Goal: Task Accomplishment & Management: Manage account settings

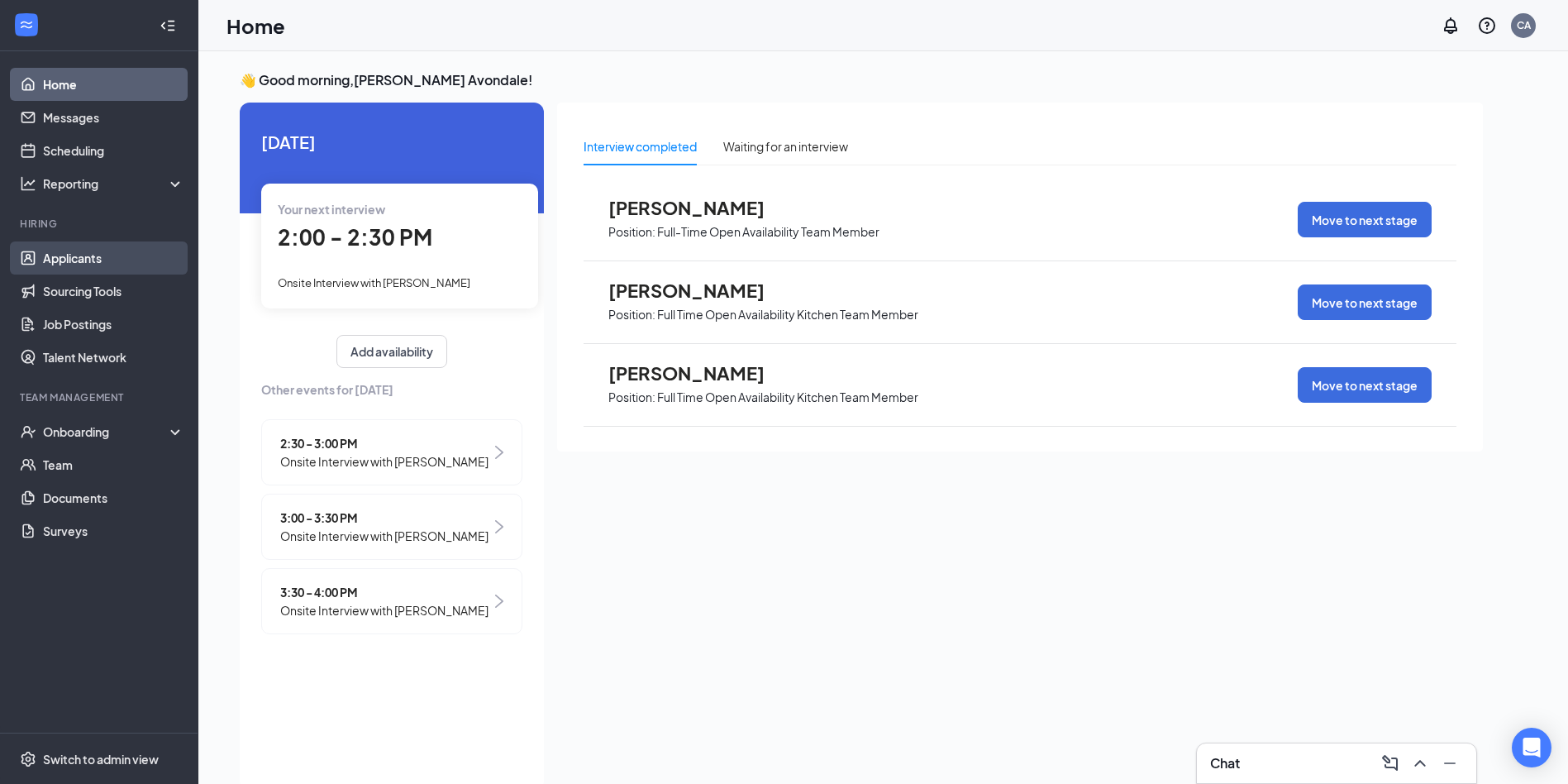
click at [56, 267] on link "Applicants" at bounding box center [113, 258] width 141 height 33
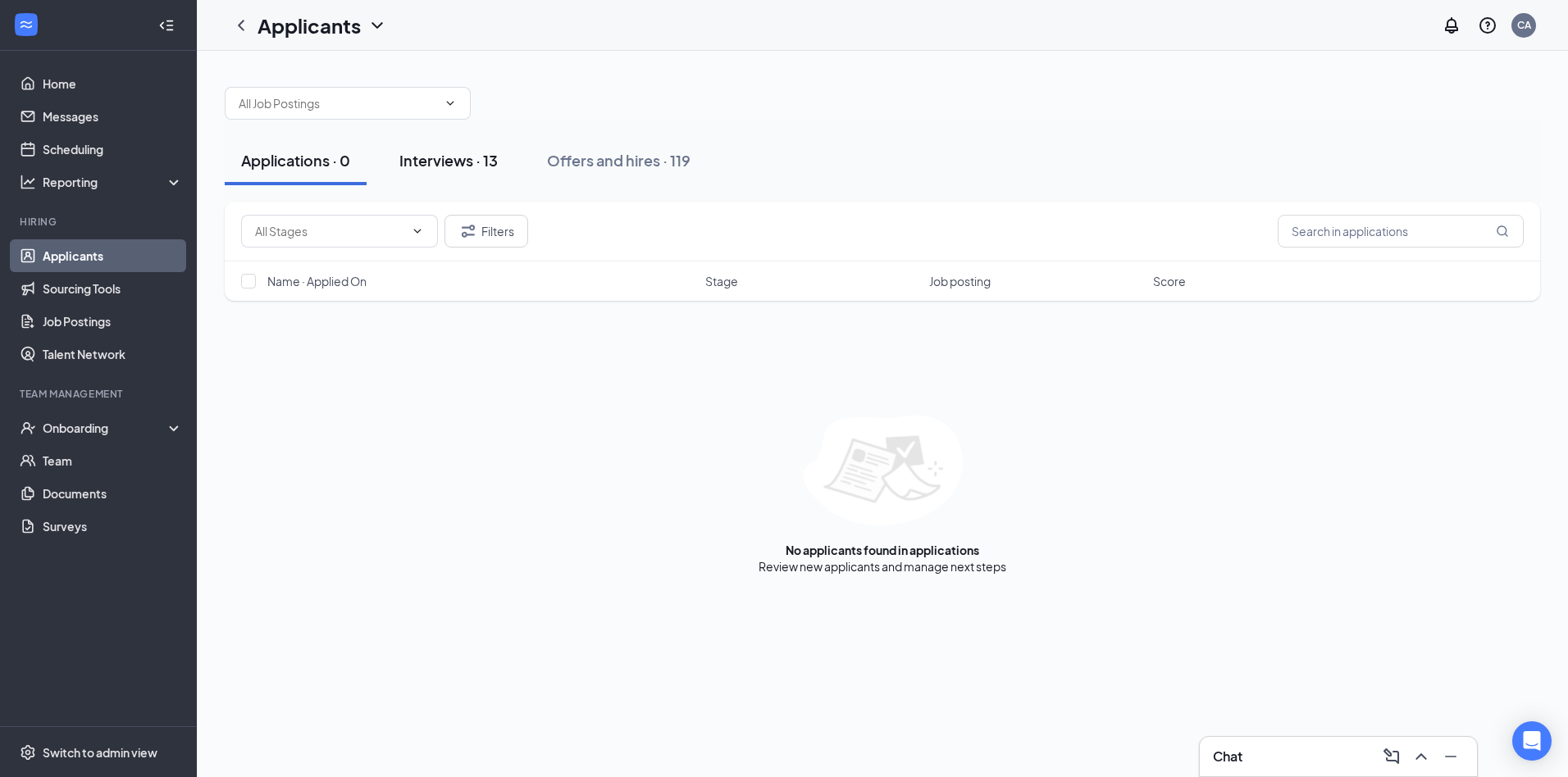
click at [387, 163] on button "Interviews · 13" at bounding box center [448, 160] width 131 height 49
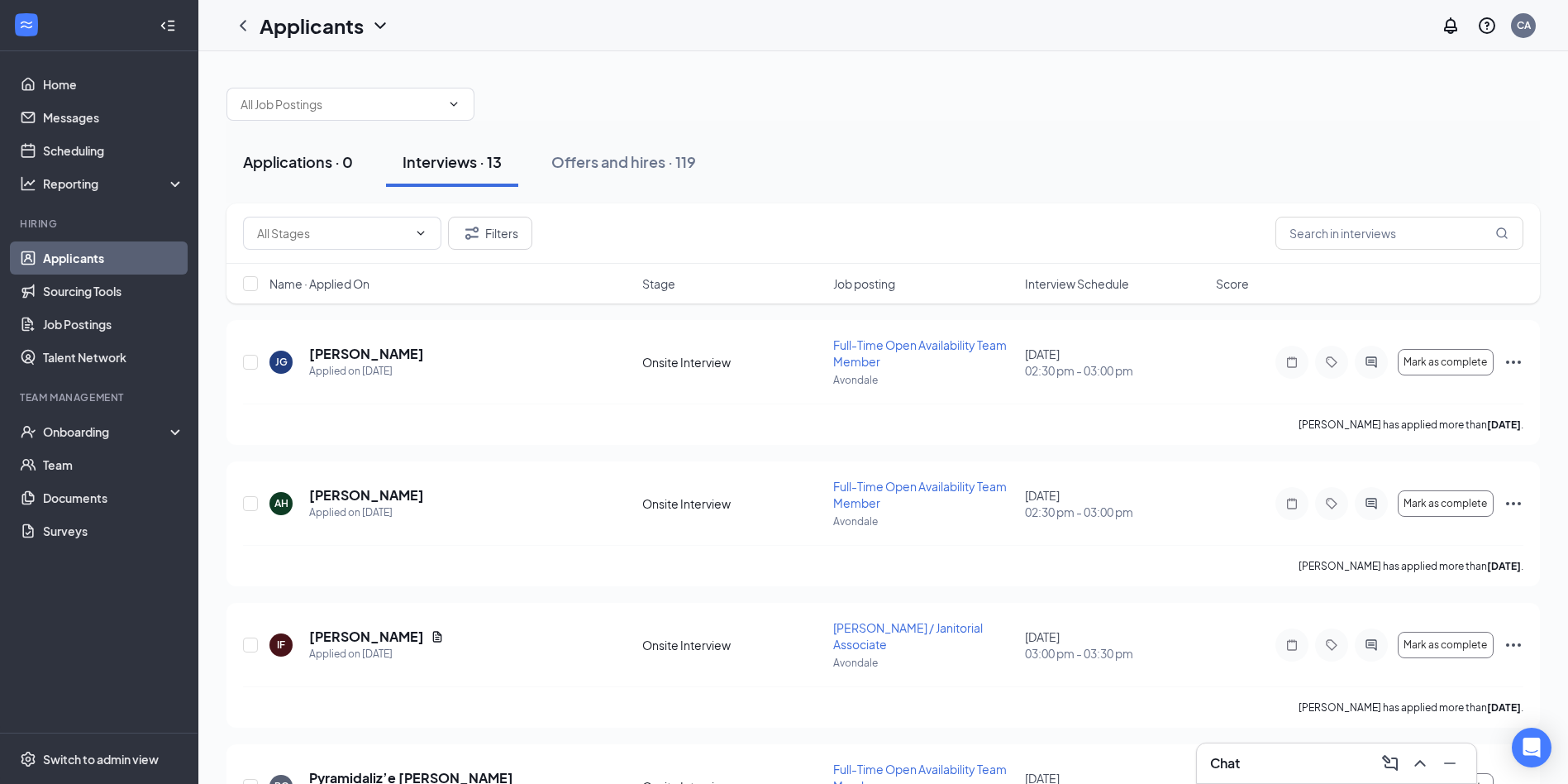
click at [318, 150] on button "Applications · 0" at bounding box center [297, 161] width 143 height 49
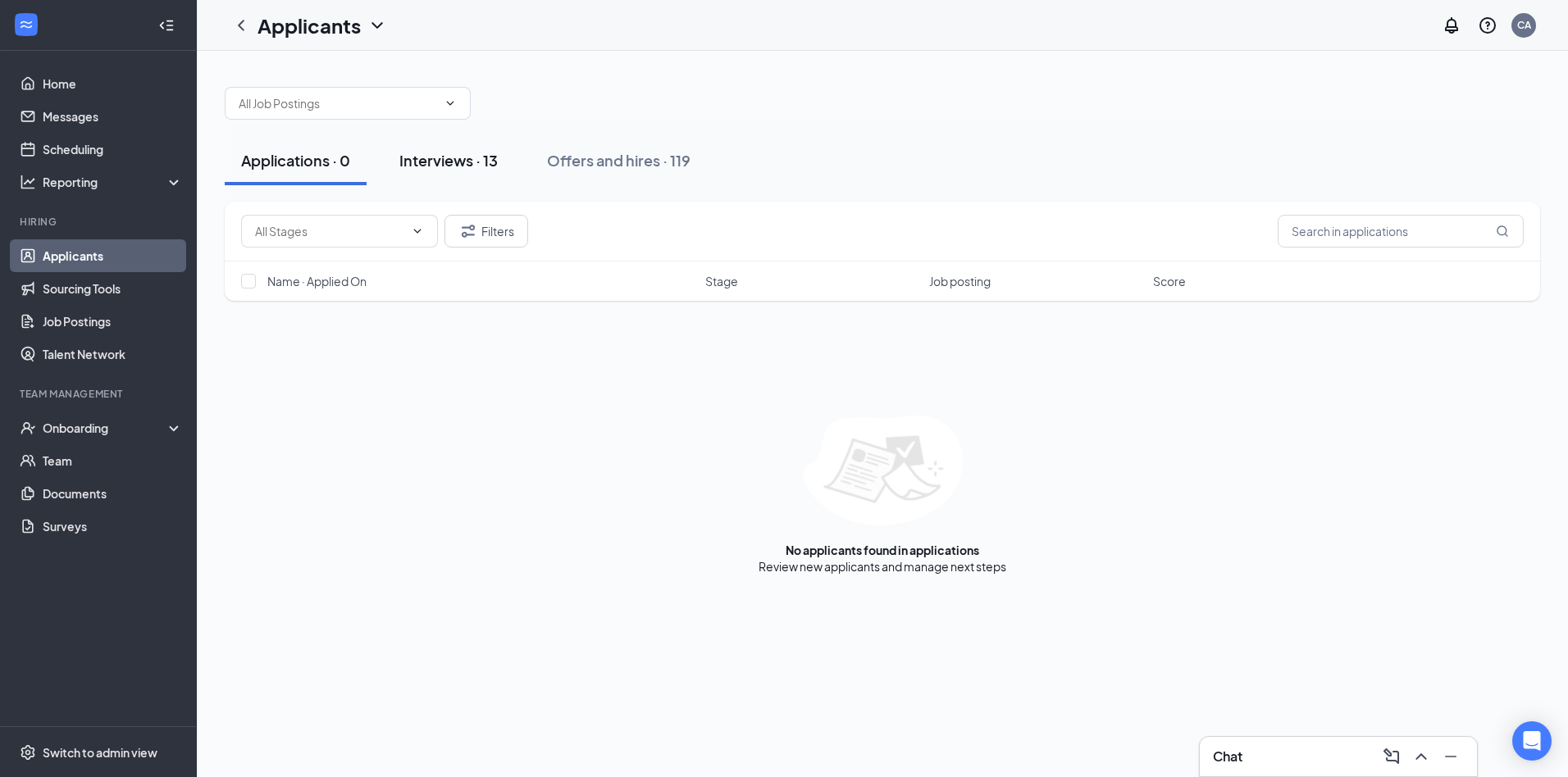
click at [463, 162] on div "Interviews · 13" at bounding box center [448, 160] width 99 height 21
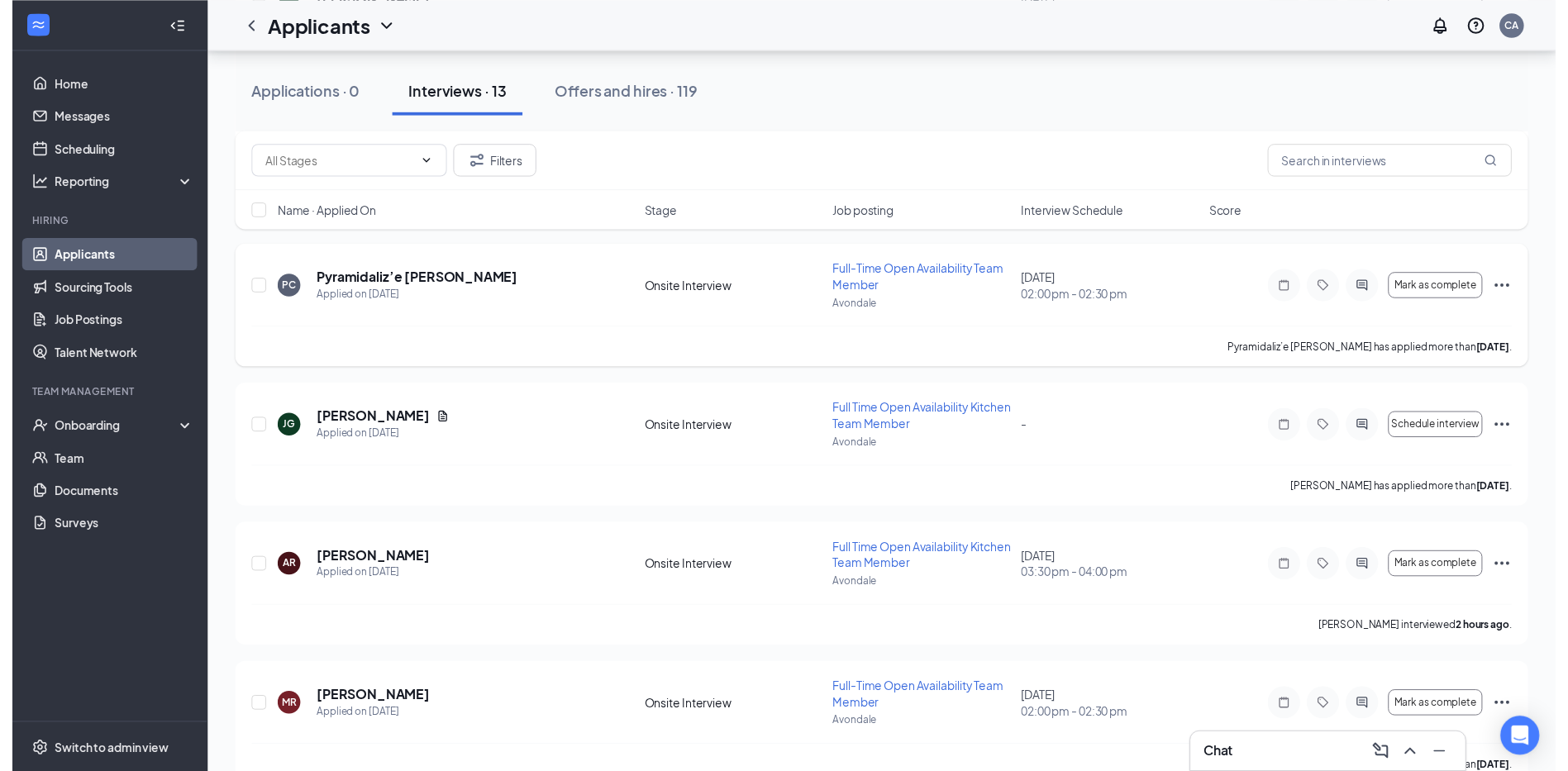
scroll to position [662, 0]
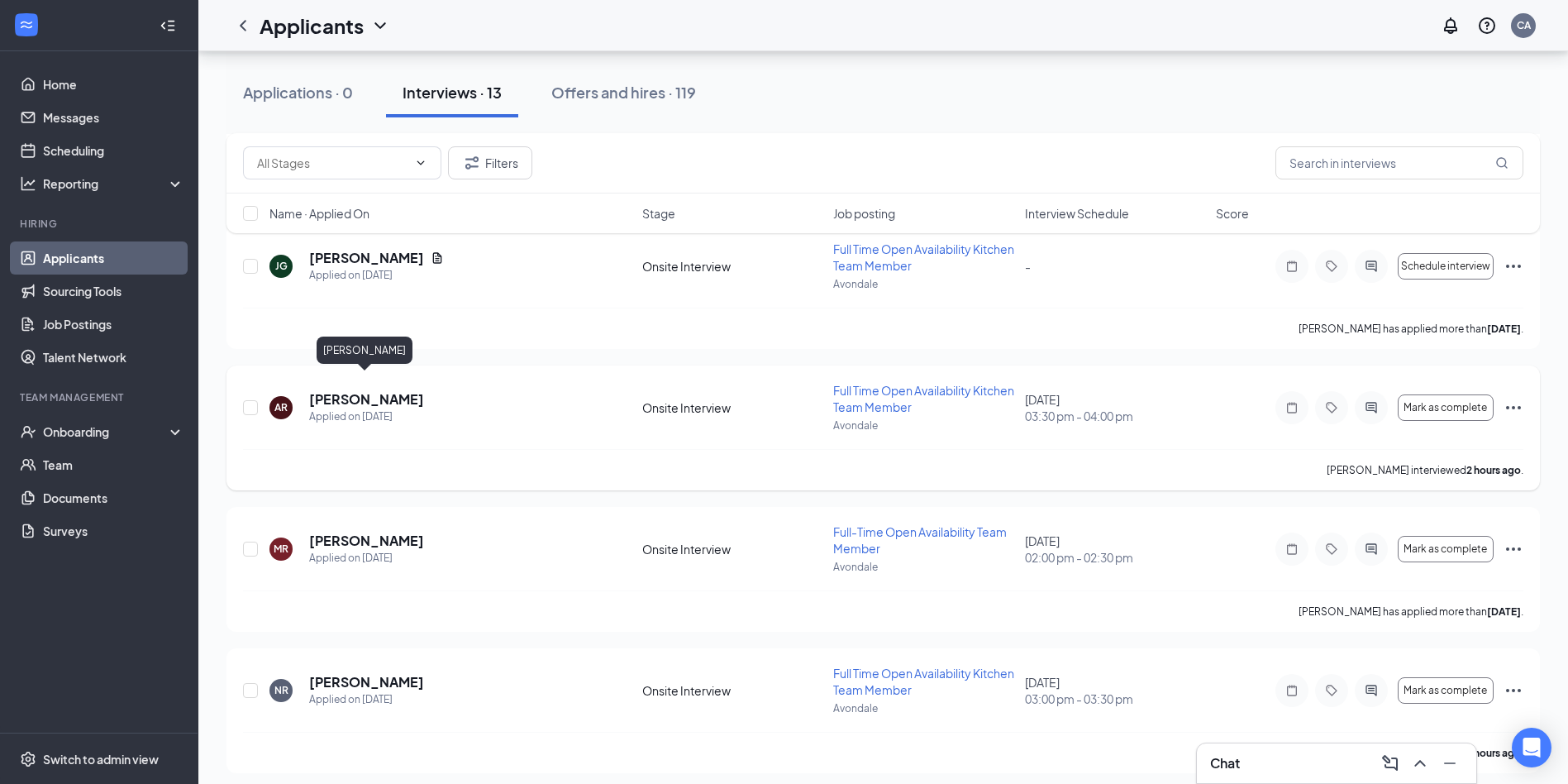
click at [383, 390] on h5 "[PERSON_NAME]" at bounding box center [367, 400] width 115 height 18
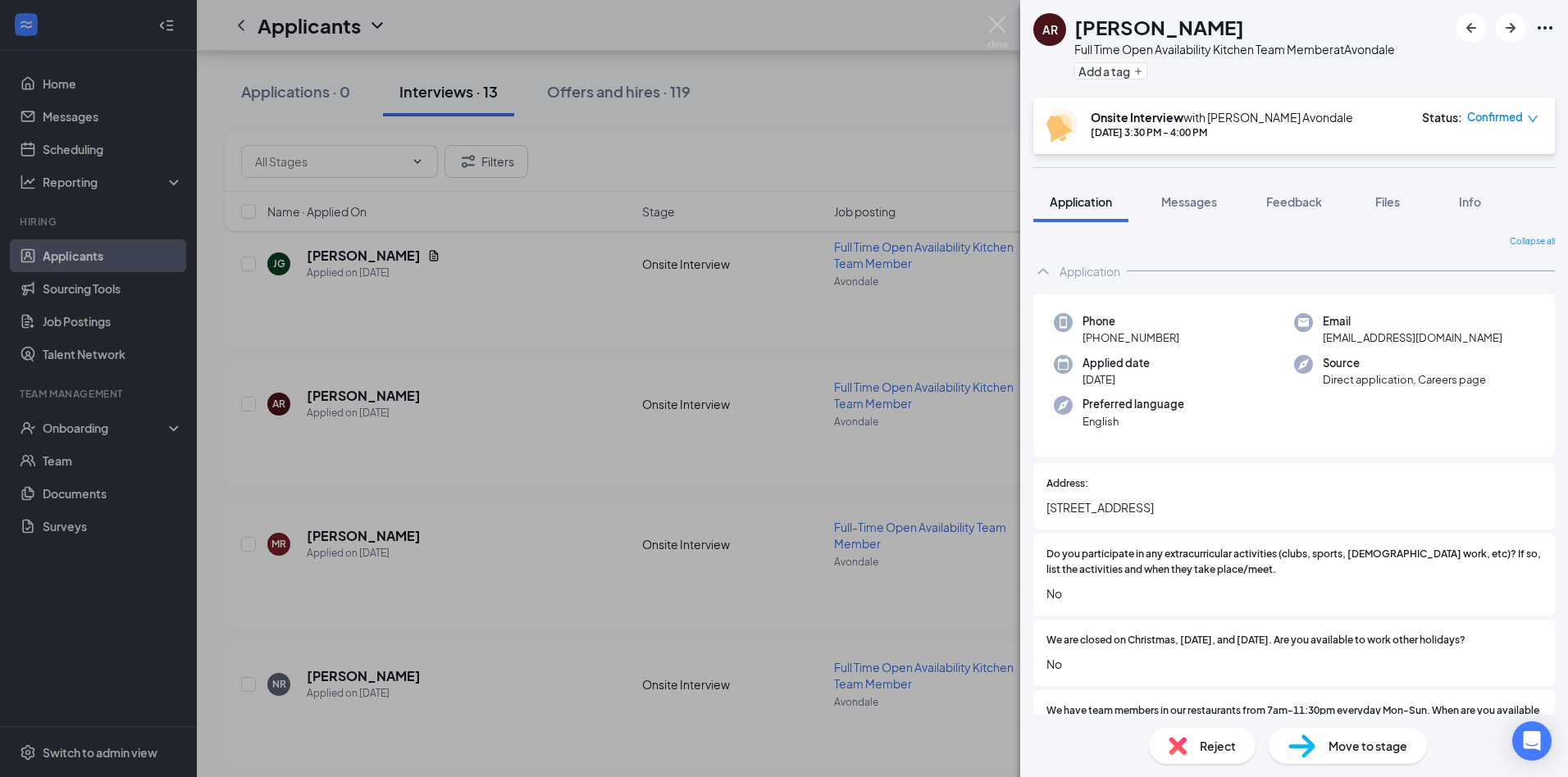
click at [1207, 737] on span "Reject" at bounding box center [1218, 746] width 36 height 18
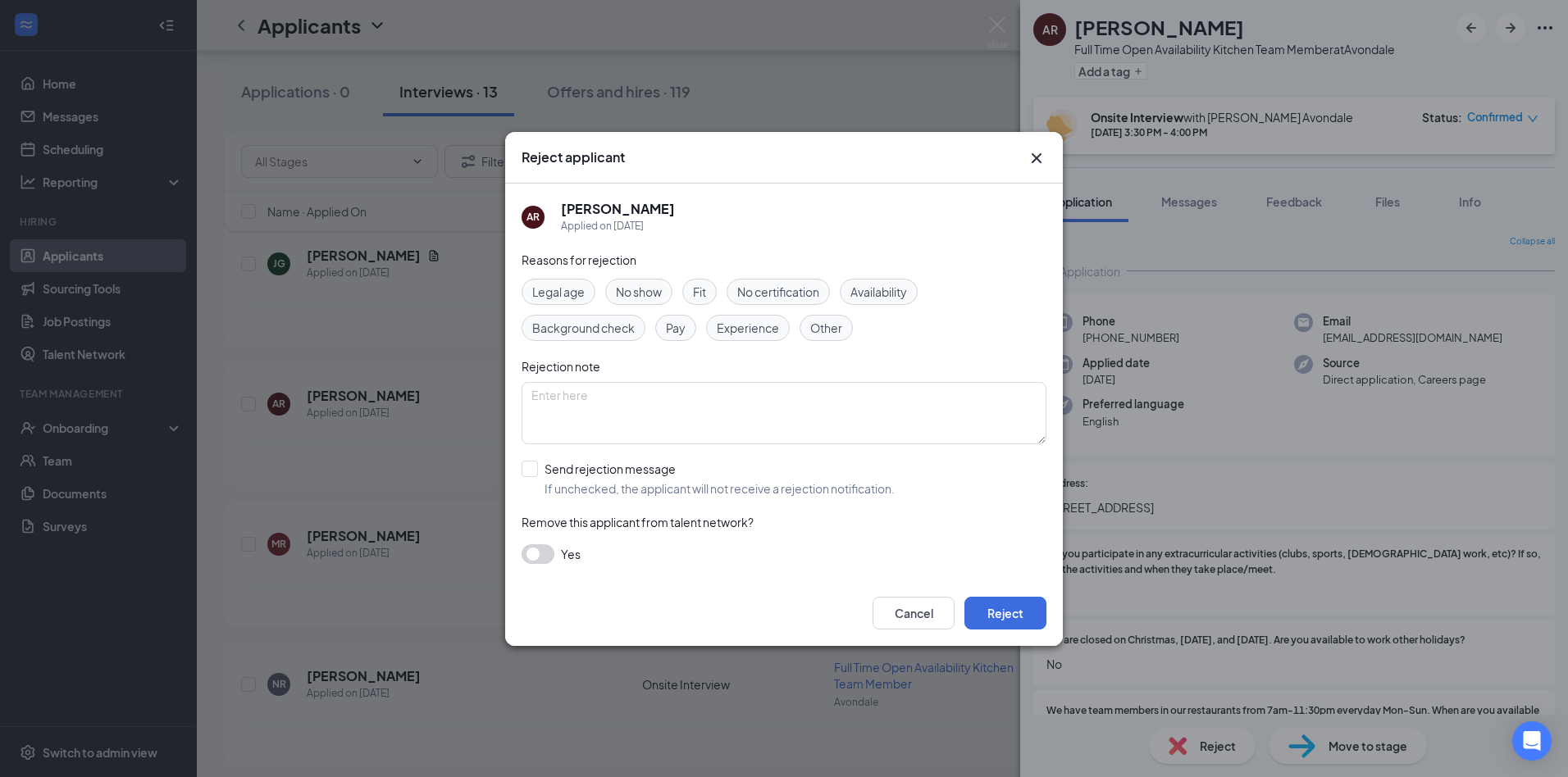
click at [821, 324] on span "Other" at bounding box center [826, 328] width 32 height 18
click at [1035, 621] on button "Reject" at bounding box center [1005, 613] width 82 height 33
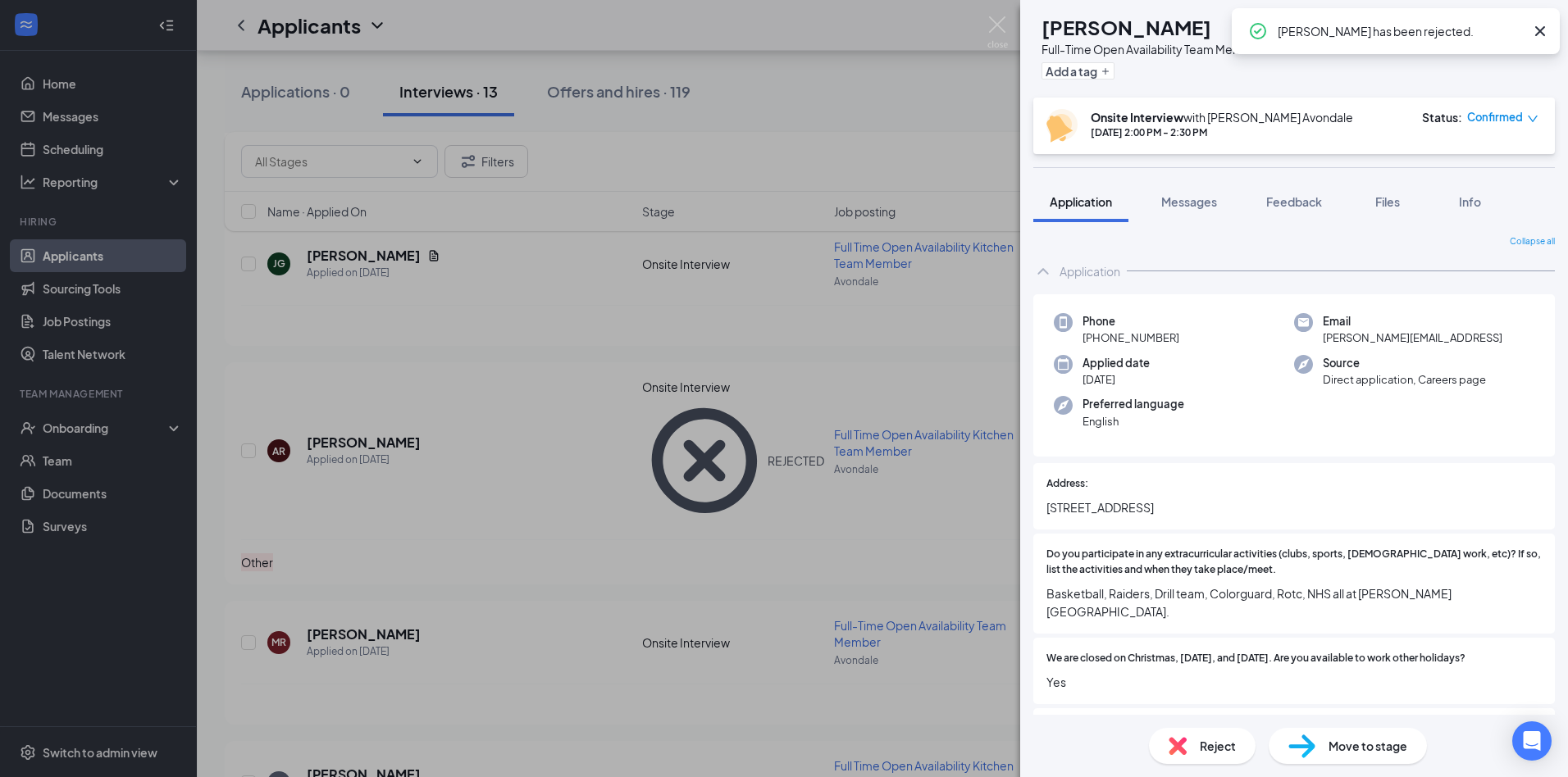
click at [979, 32] on div "[PERSON_NAME] Full-Time Open Availability Team Member at [GEOGRAPHIC_DATA] Add …" at bounding box center [784, 388] width 1568 height 777
click at [1016, 30] on div "Applicants CA" at bounding box center [883, 25] width 1372 height 51
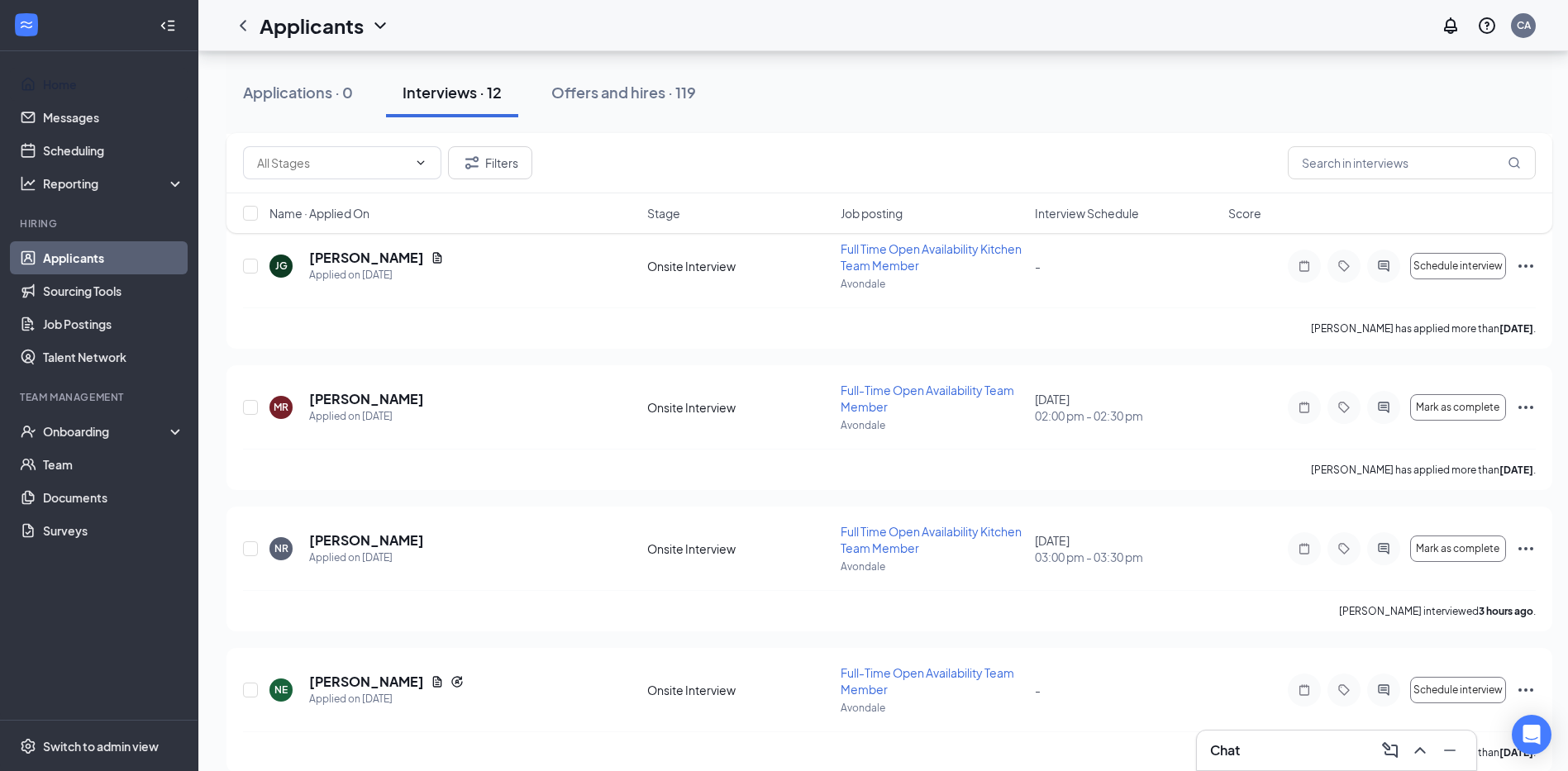
drag, startPoint x: 99, startPoint y: 74, endPoint x: 108, endPoint y: 219, distance: 145.3
click at [99, 74] on link "Home" at bounding box center [113, 84] width 141 height 33
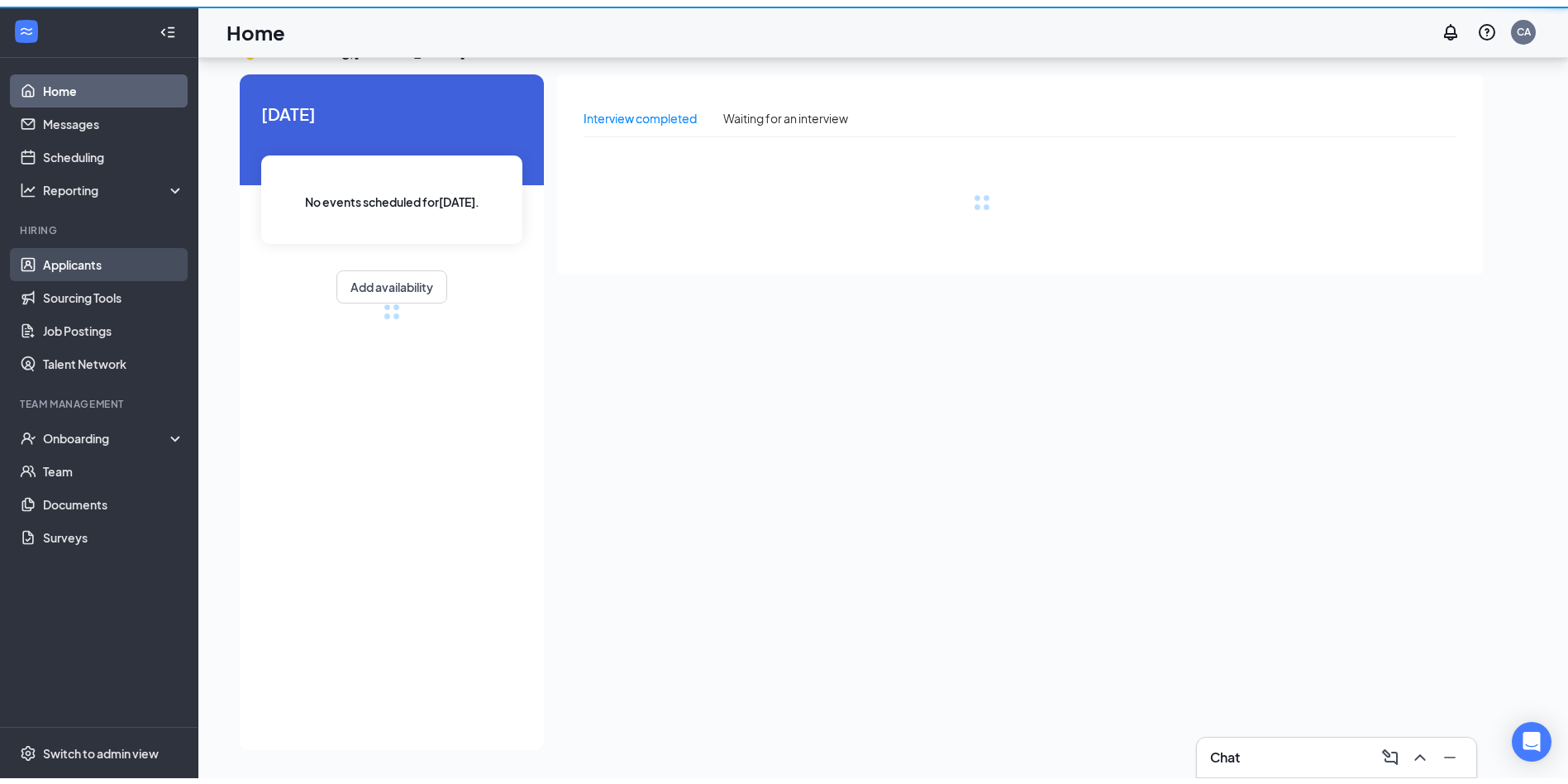
scroll to position [35, 0]
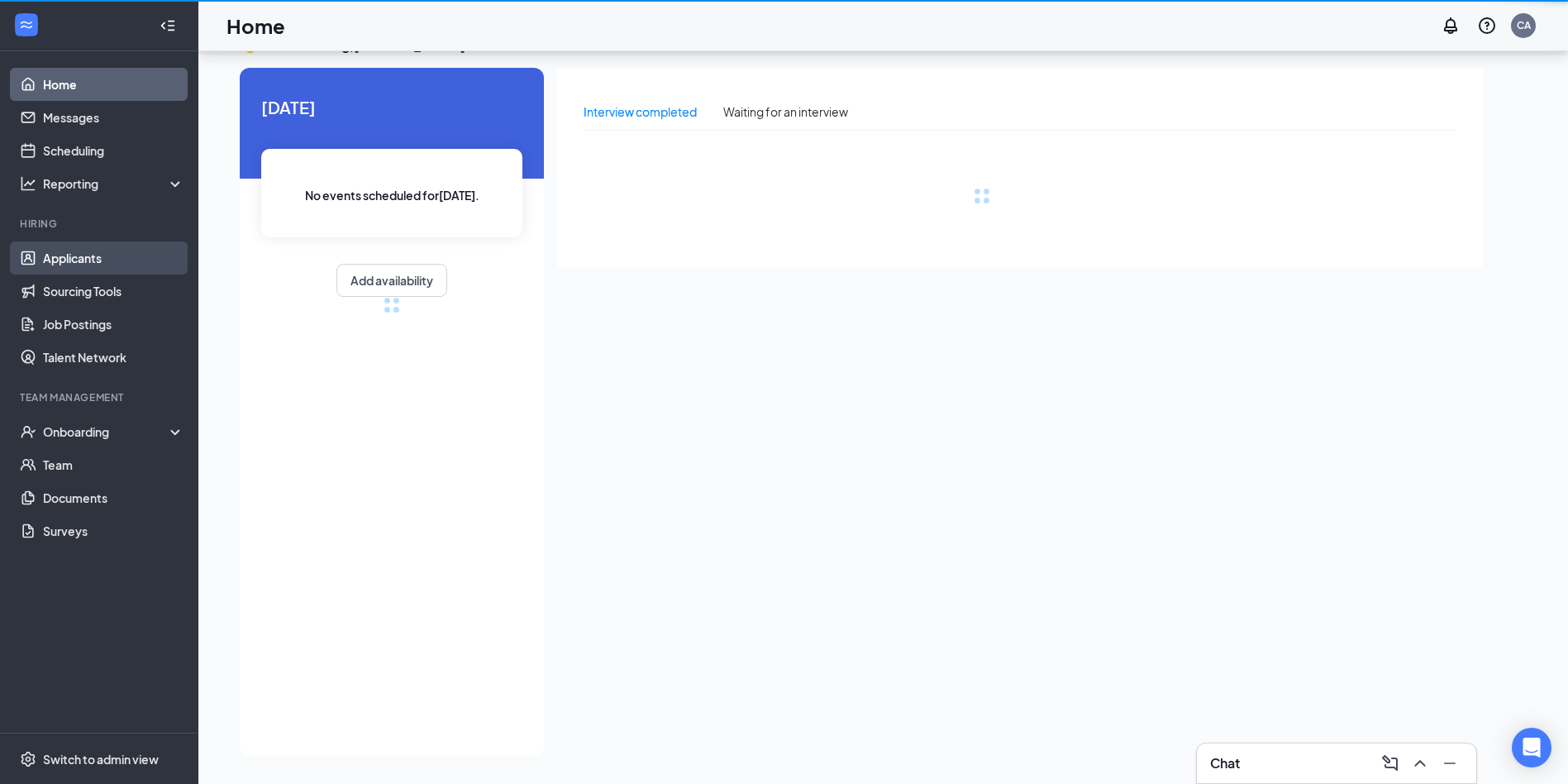
click at [105, 264] on link "Applicants" at bounding box center [113, 258] width 141 height 33
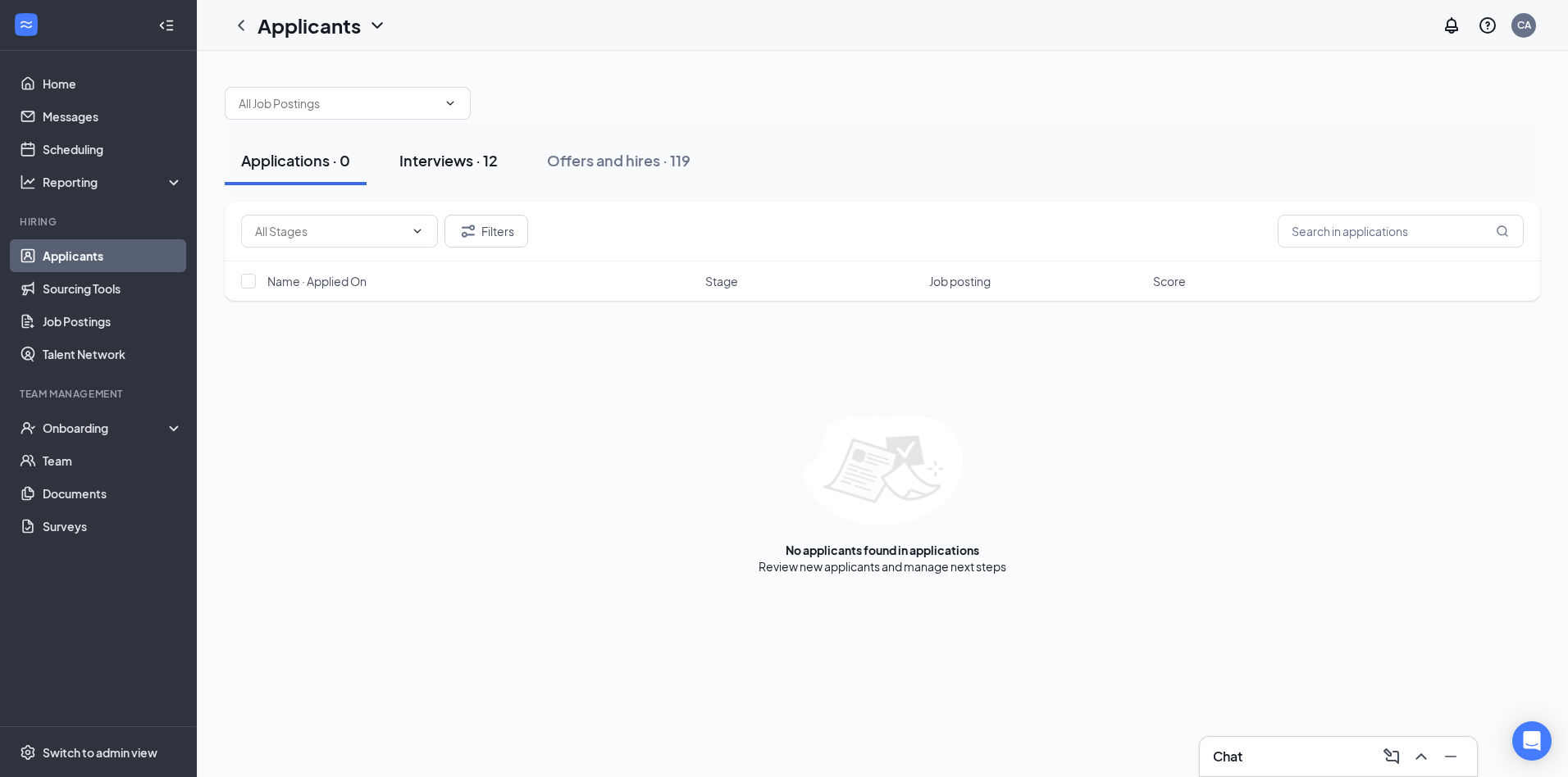
click at [498, 151] on div "Interviews · 12" at bounding box center [448, 160] width 99 height 21
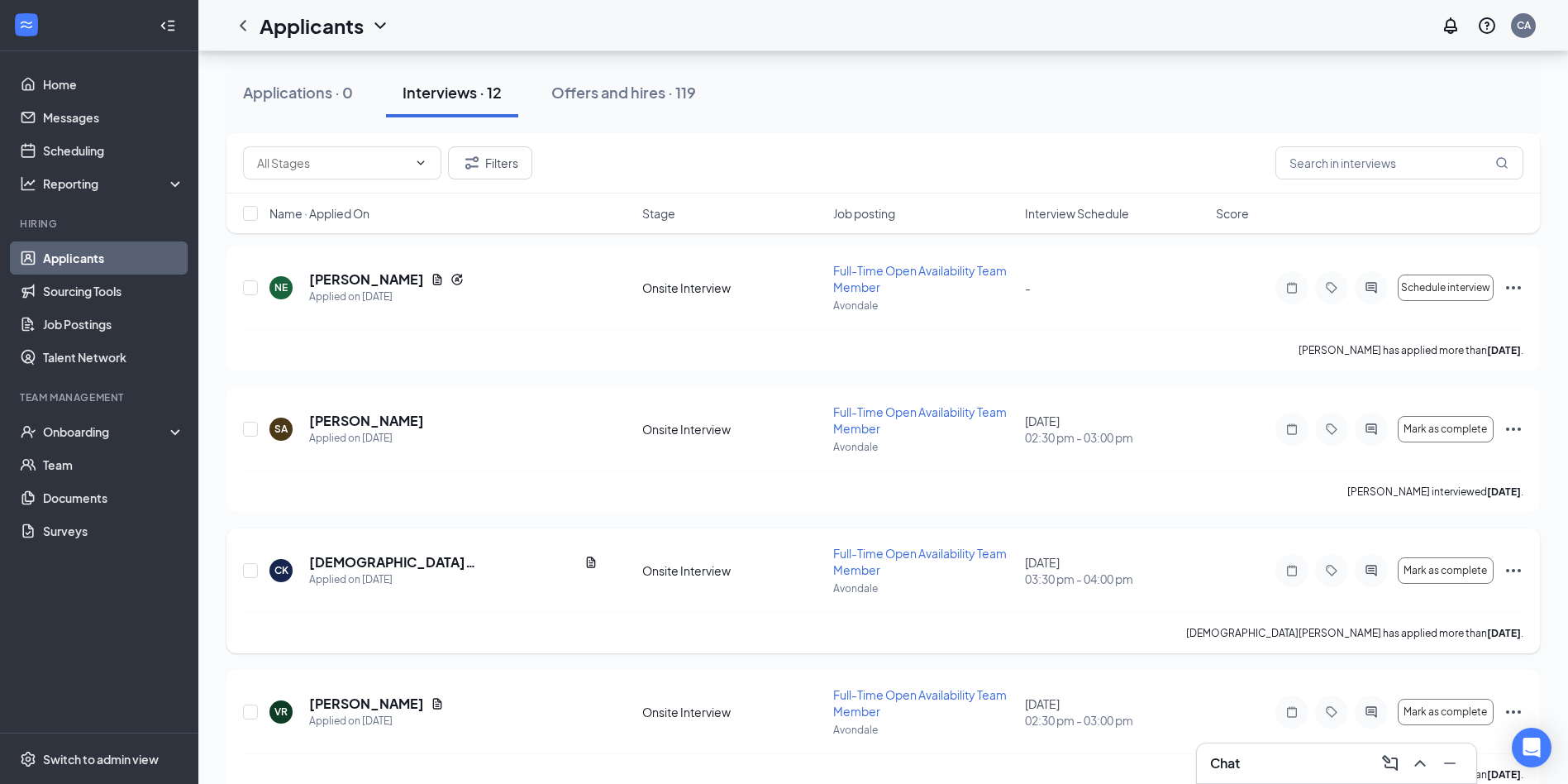
scroll to position [1221, 0]
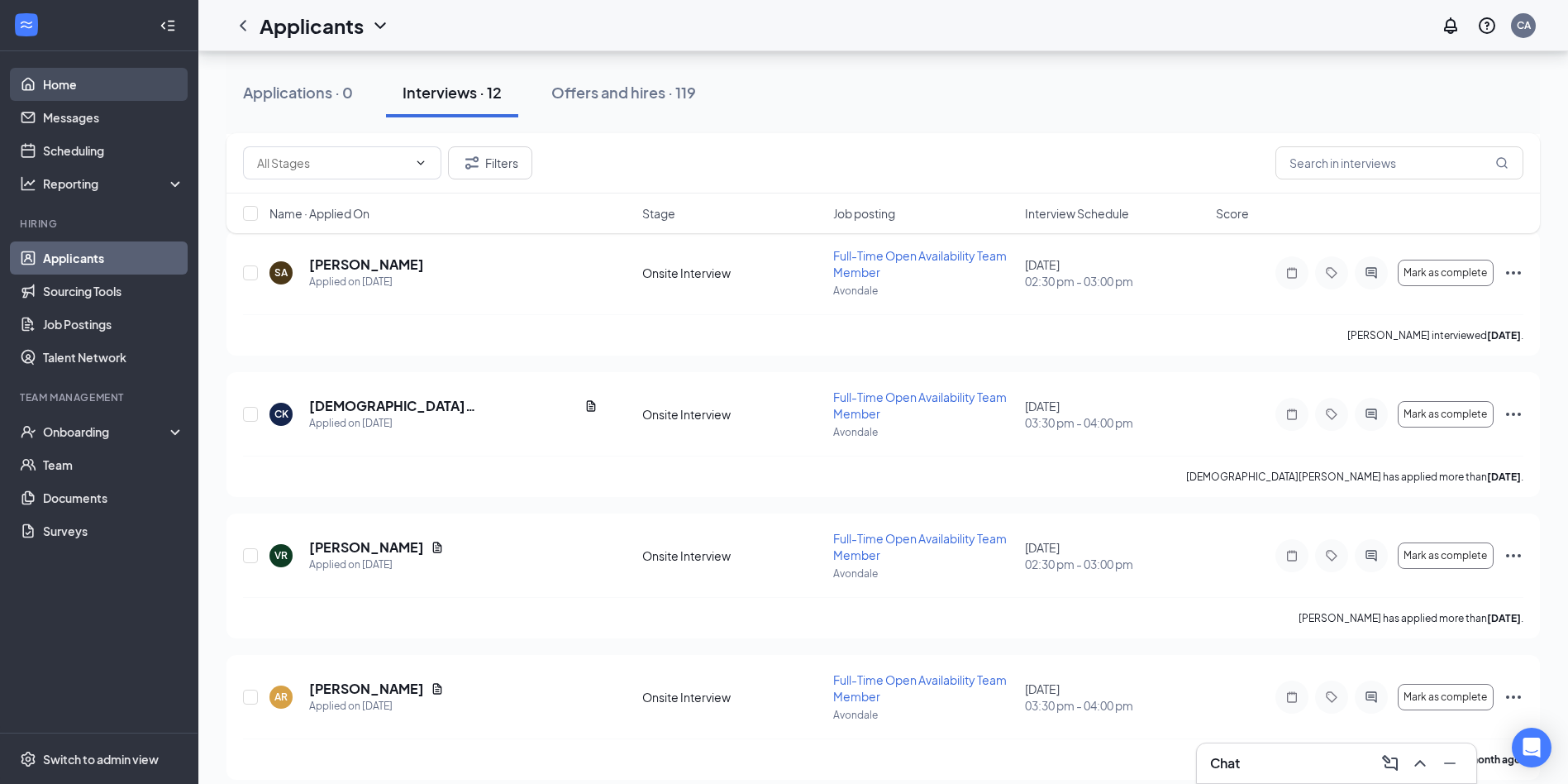
click at [96, 68] on link "Home" at bounding box center [113, 84] width 141 height 33
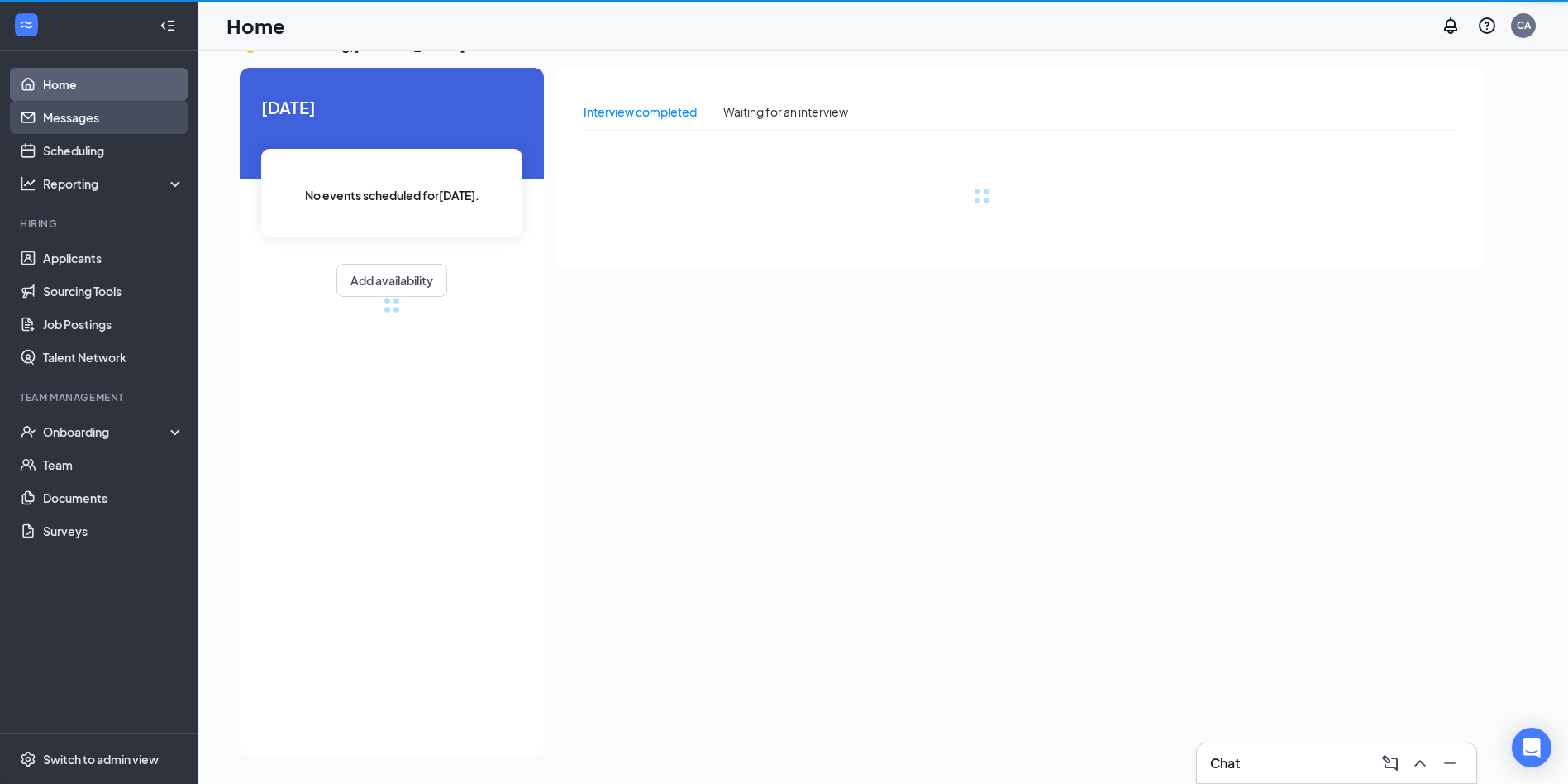
scroll to position [35, 0]
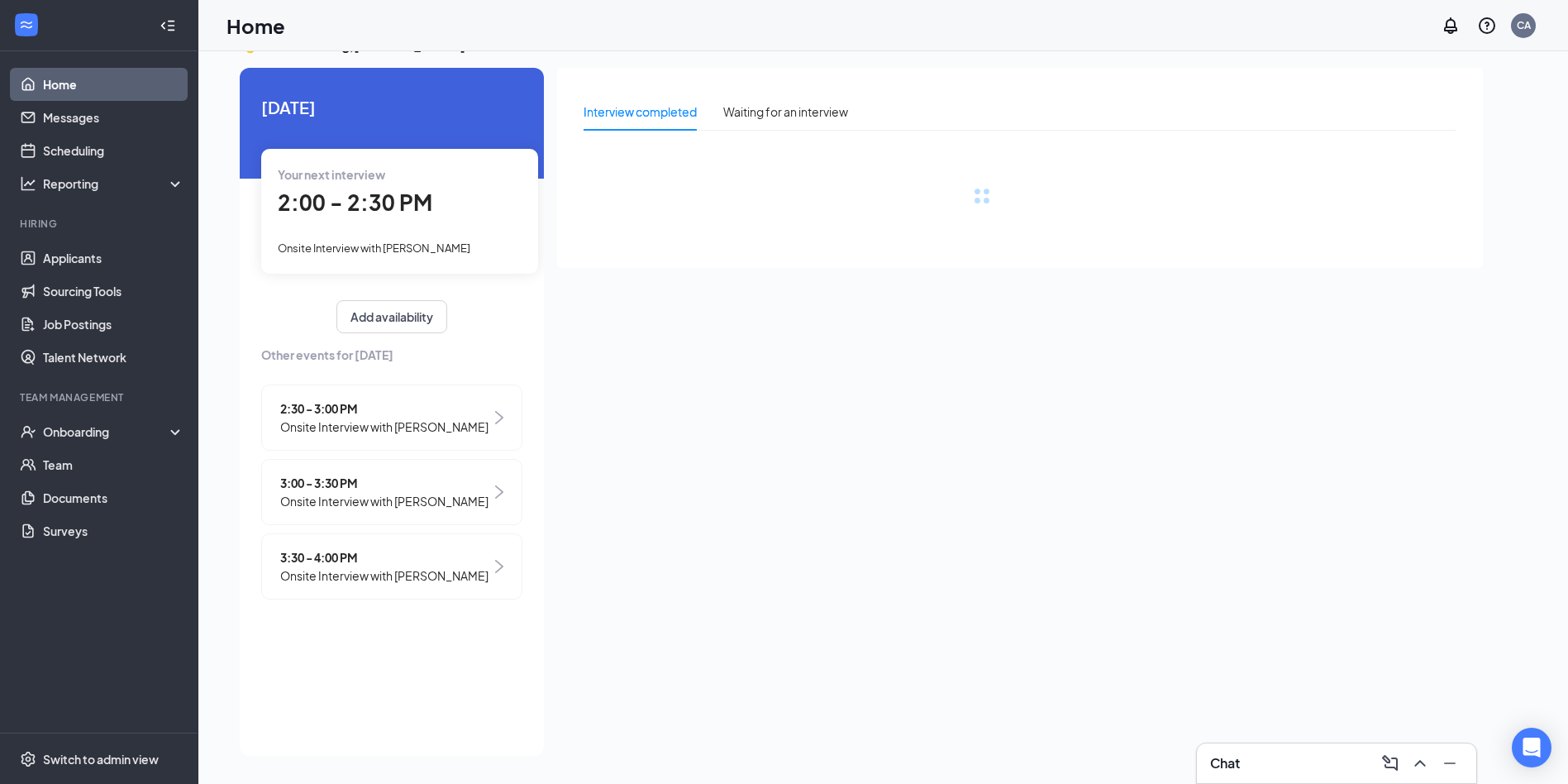
click at [95, 241] on li "Hiring Applicants Sourcing Tools Job Postings Talent Network" at bounding box center [99, 295] width 198 height 157
click at [84, 252] on link "Applicants" at bounding box center [113, 258] width 141 height 33
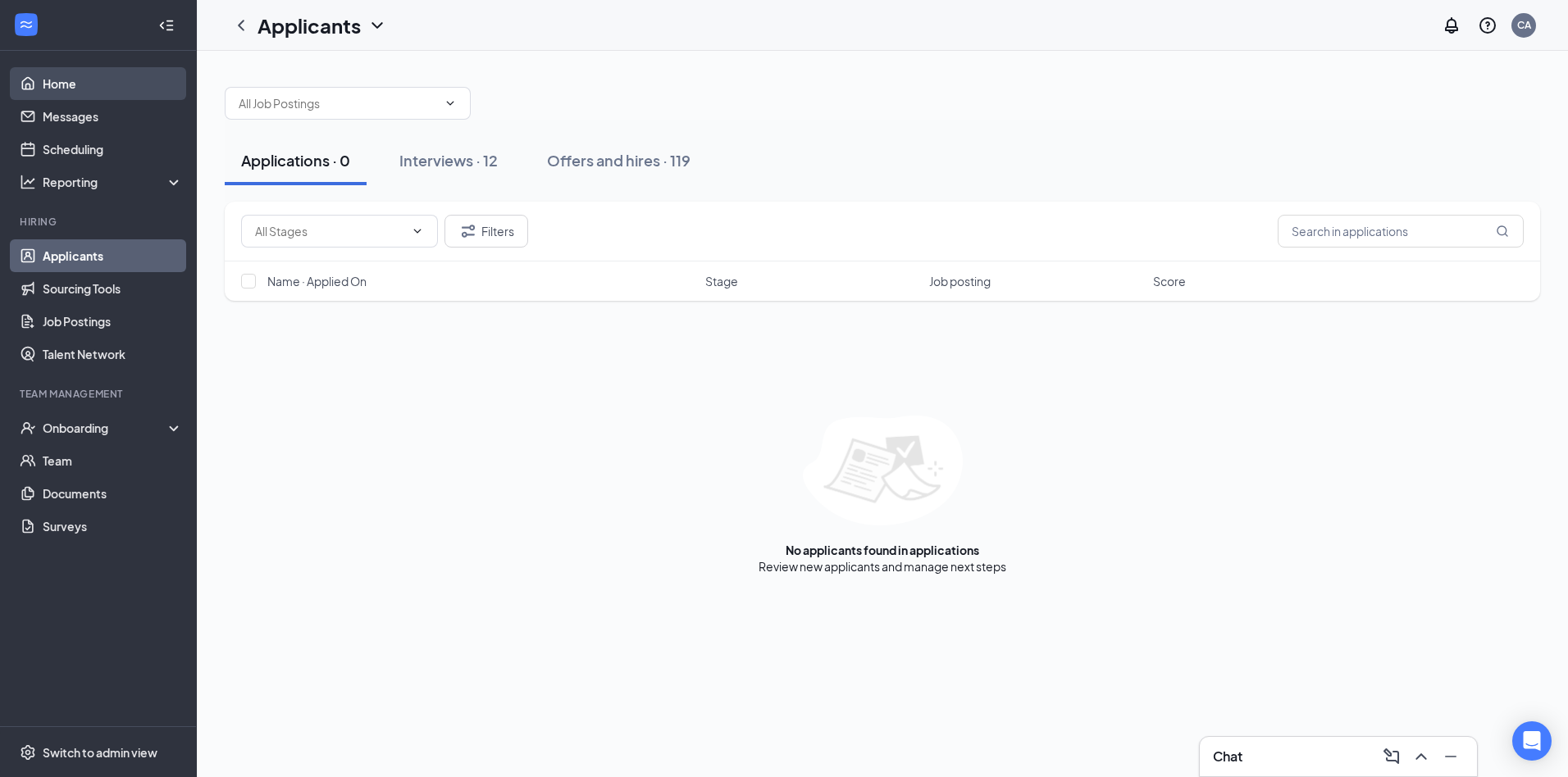
click at [51, 87] on link "Home" at bounding box center [112, 84] width 140 height 33
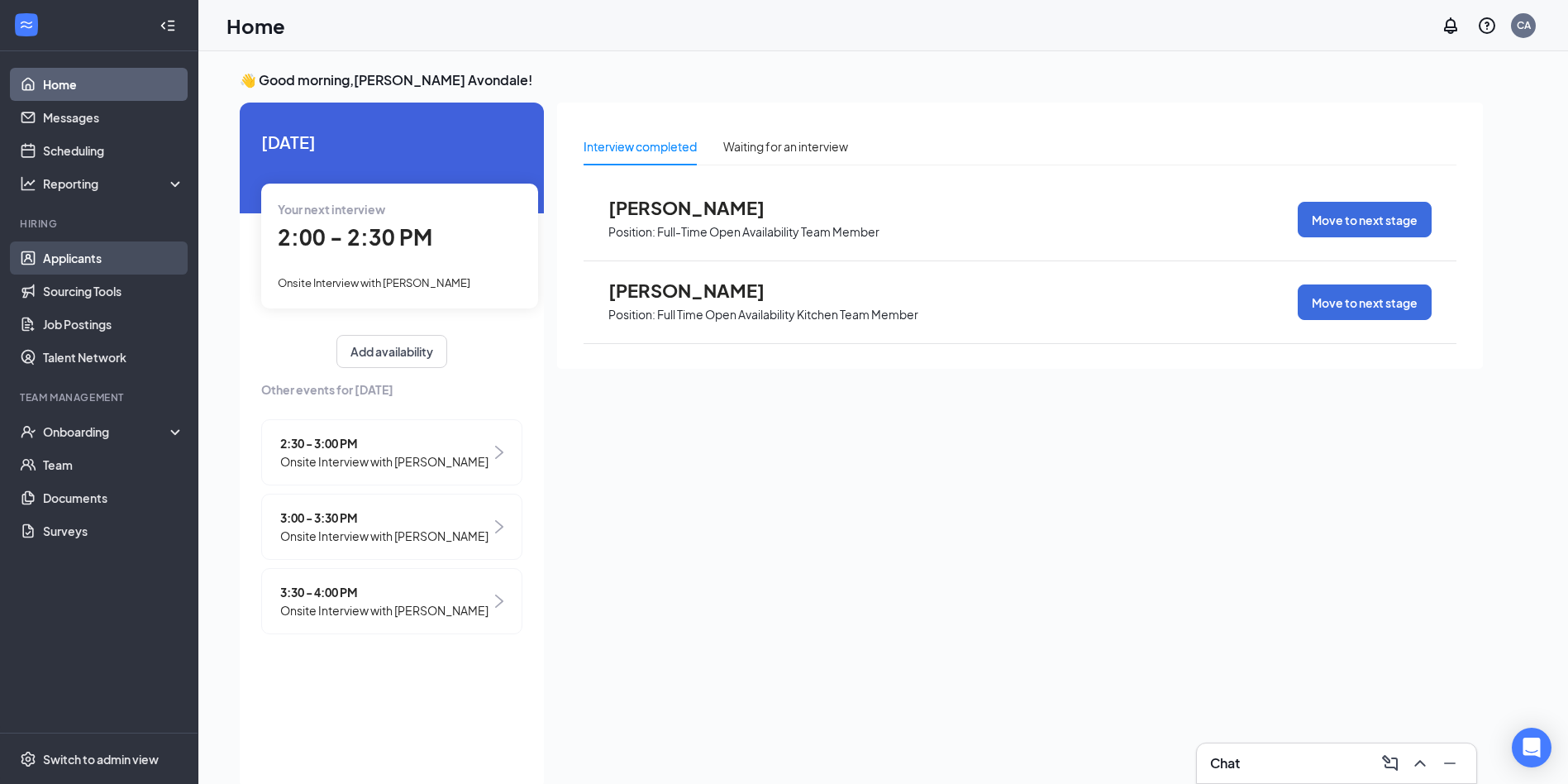
click at [79, 256] on link "Applicants" at bounding box center [113, 258] width 141 height 33
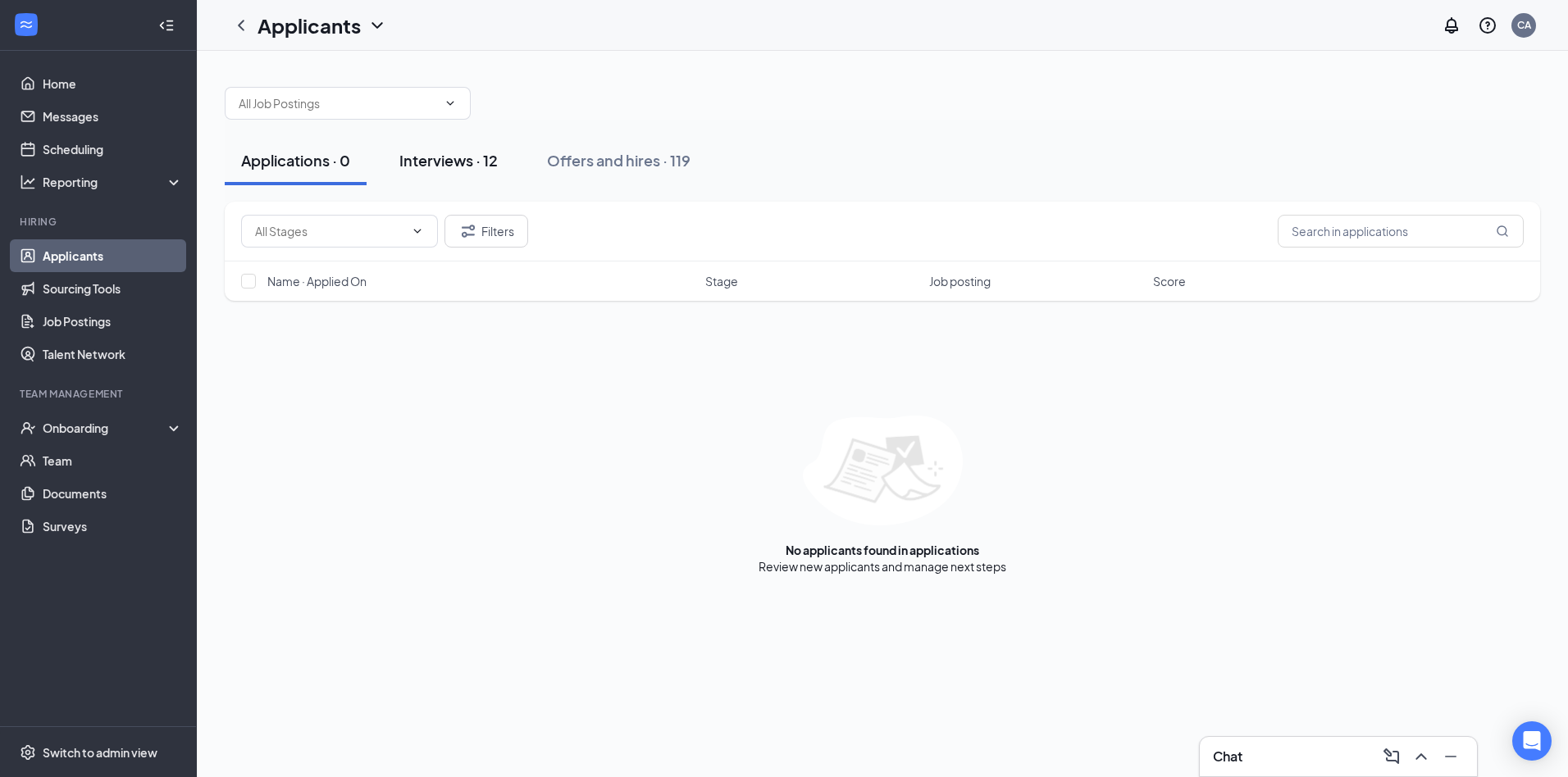
drag, startPoint x: 482, startPoint y: 158, endPoint x: 486, endPoint y: 182, distance: 24.3
click at [482, 158] on div "Interviews · 12" at bounding box center [448, 160] width 99 height 21
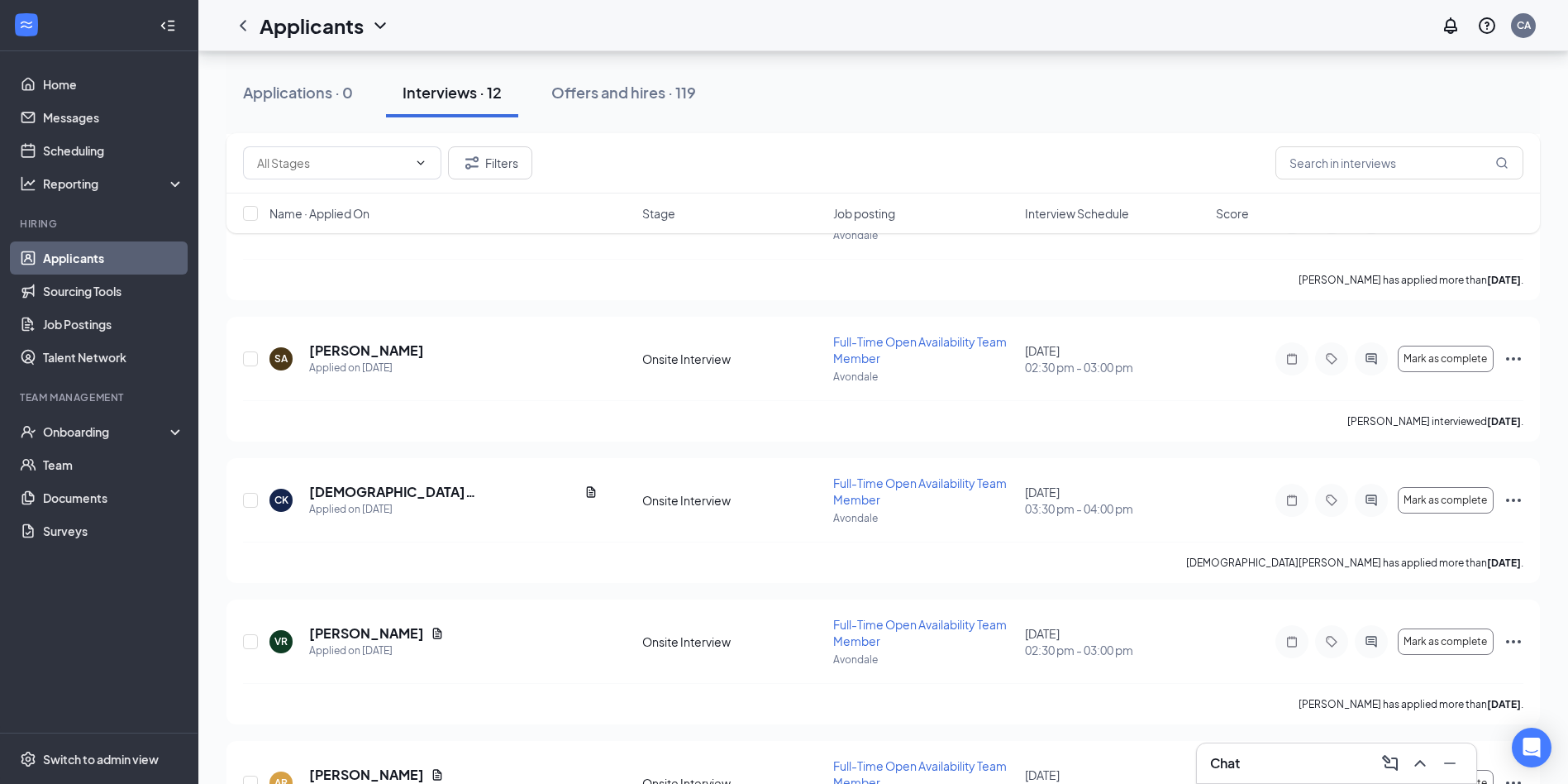
scroll to position [1221, 0]
